Goal: Task Accomplishment & Management: Use online tool/utility

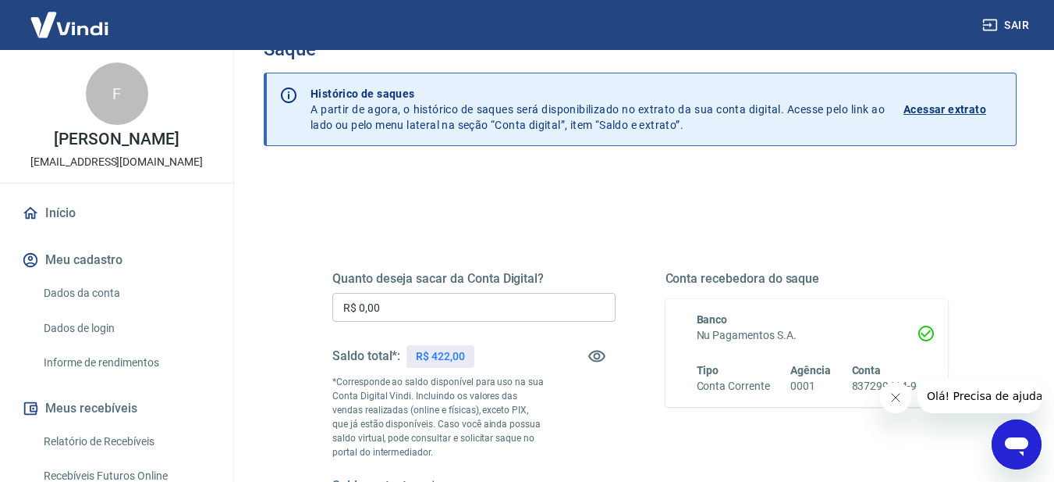
scroll to position [78, 0]
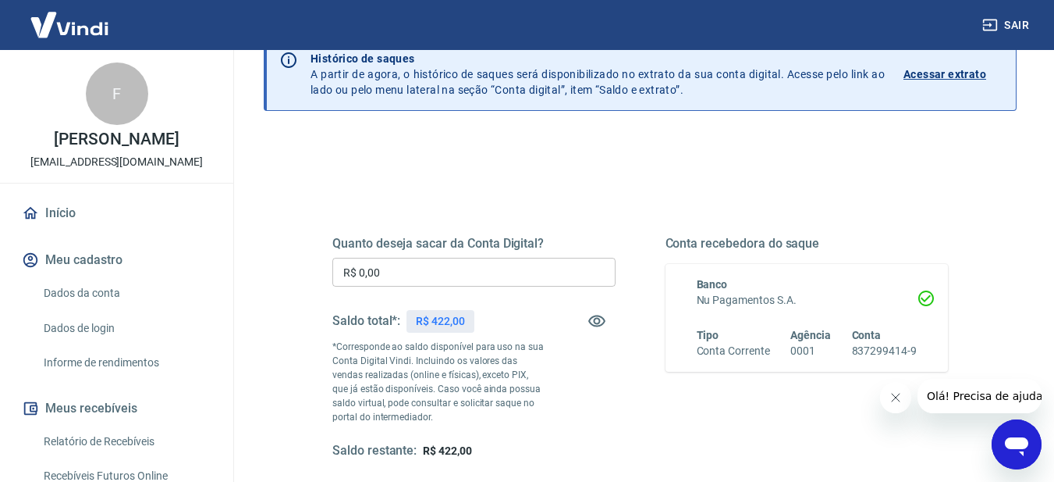
click at [422, 274] on input "R$ 0,00" at bounding box center [473, 272] width 283 height 29
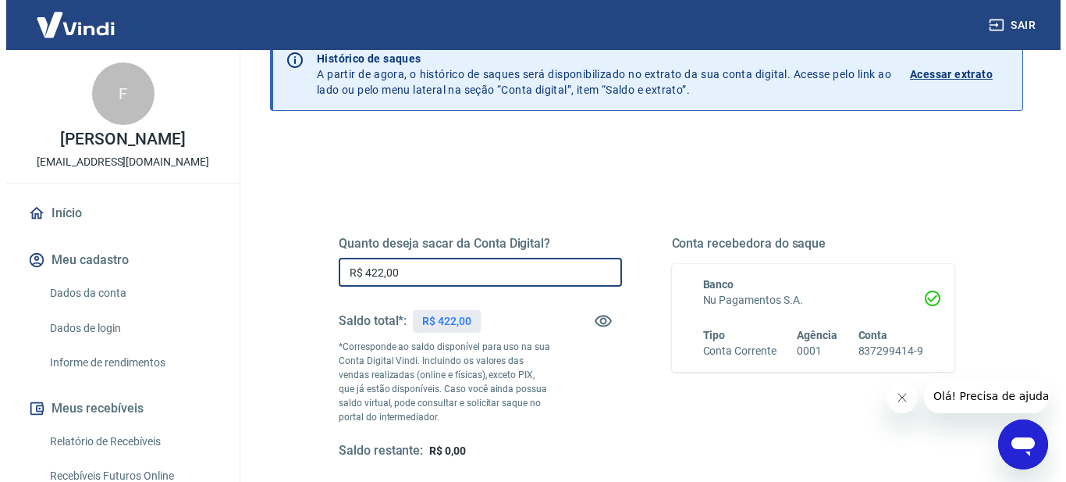
scroll to position [304, 0]
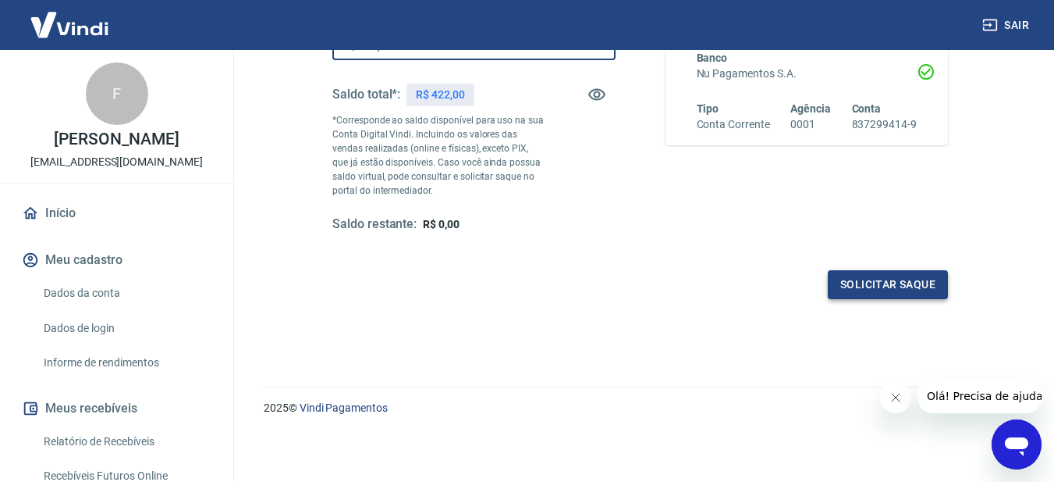
type input "R$ 422,00"
click at [862, 279] on button "Solicitar saque" at bounding box center [888, 284] width 120 height 29
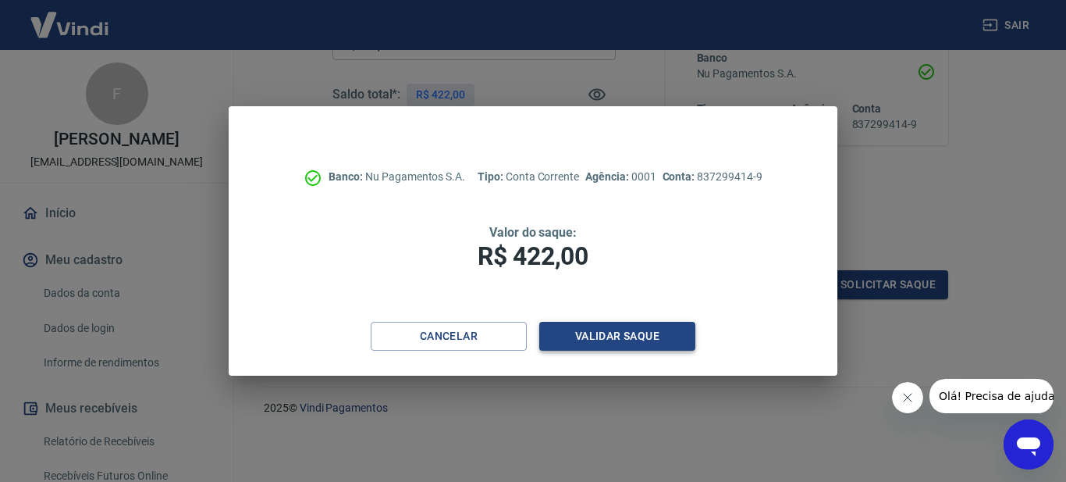
click at [638, 340] on button "Validar saque" at bounding box center [617, 336] width 156 height 29
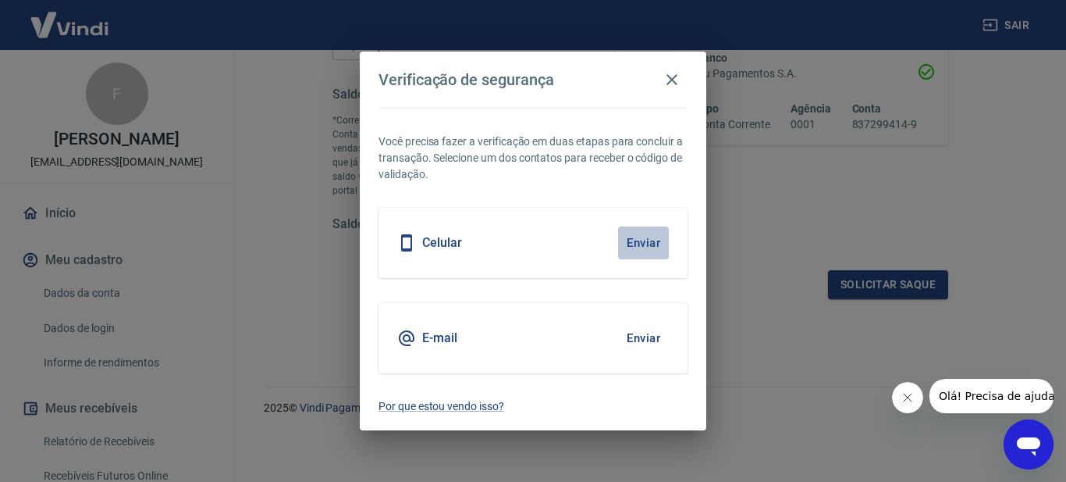
click at [643, 239] on button "Enviar" at bounding box center [643, 242] width 51 height 33
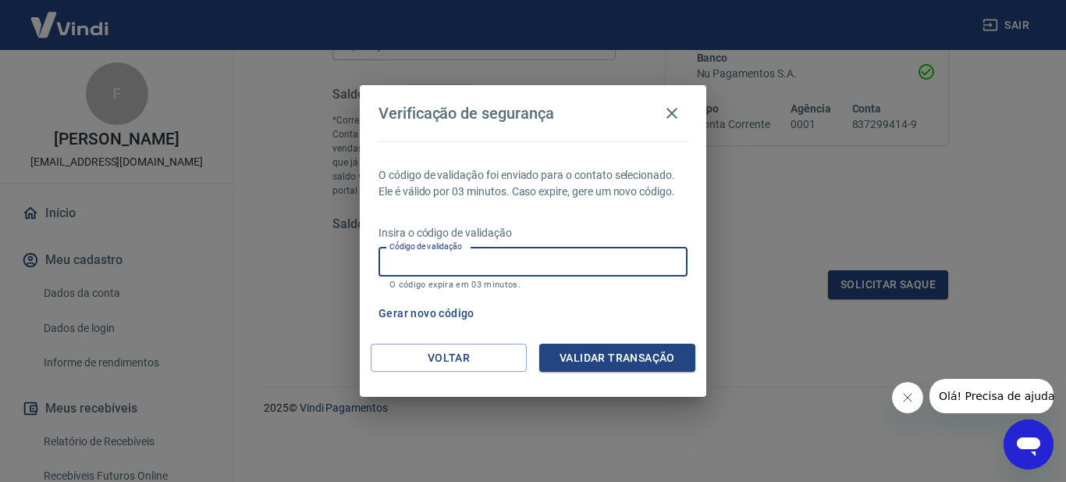
click at [505, 262] on input "Código de validação" at bounding box center [532, 261] width 309 height 29
type input "488250"
click at [603, 356] on button "Validar transação" at bounding box center [617, 357] width 156 height 29
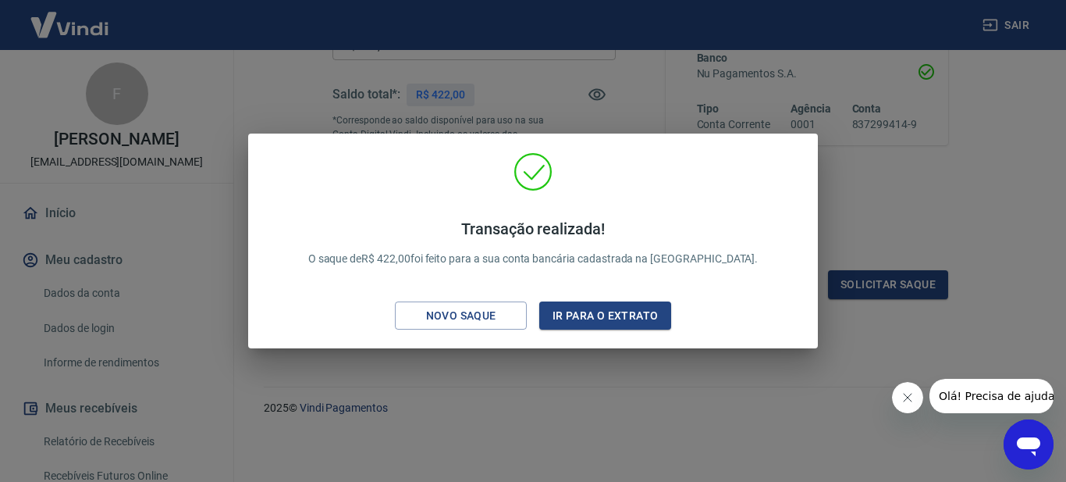
click at [922, 190] on div "Transação realizada! O saque de R$ 422,00 foi feito para a sua conta bancária c…" at bounding box center [533, 241] width 1066 height 482
